Goal: Navigation & Orientation: Find specific page/section

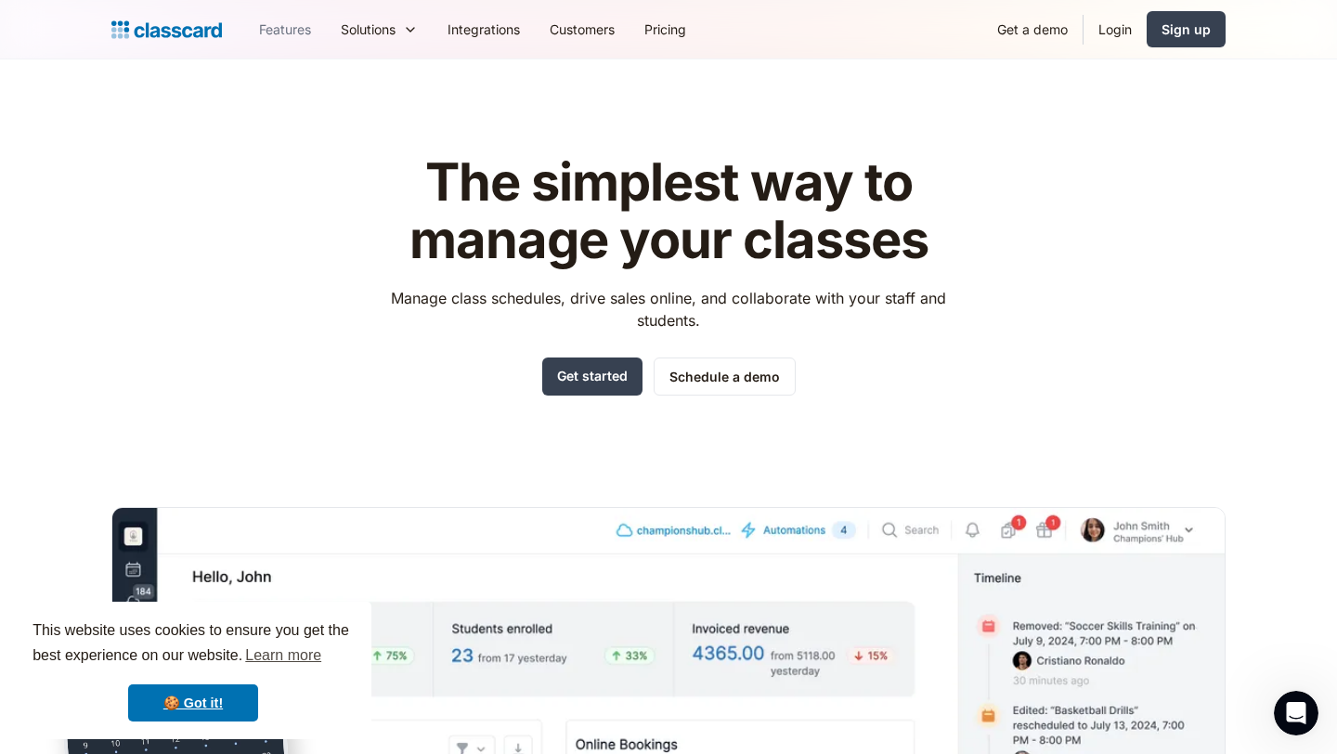
click at [297, 40] on link "Features" at bounding box center [285, 29] width 82 height 42
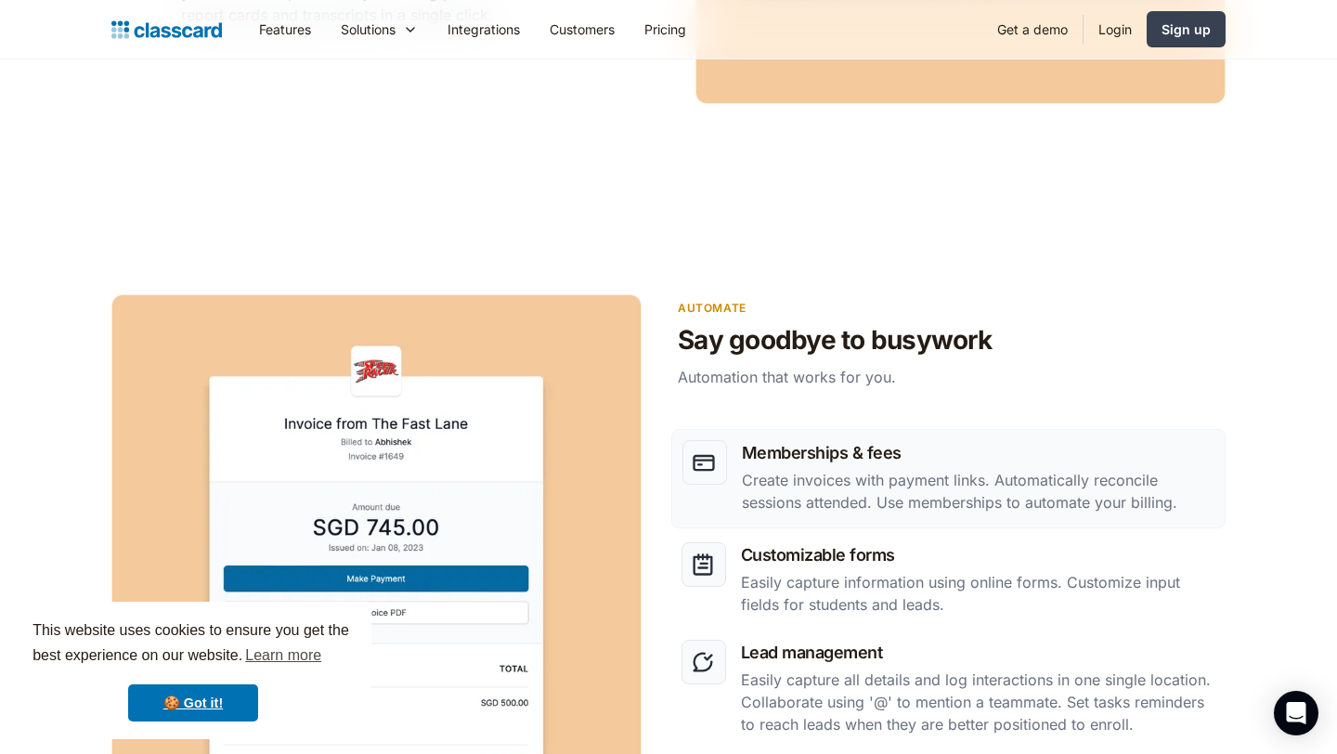
scroll to position [2098, 0]
